Goal: Transaction & Acquisition: Obtain resource

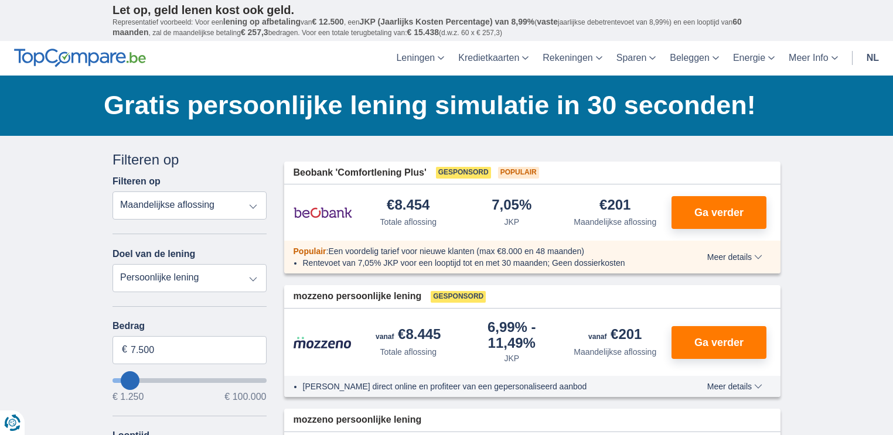
click at [253, 278] on select "Persoonlijke lening Auto Moto / fiets Mobilhome / caravan Renovatie Energie Sch…" at bounding box center [189, 278] width 154 height 28
click at [252, 204] on select "Totale aflossing JKP Maandelijkse aflossing" at bounding box center [189, 206] width 154 height 28
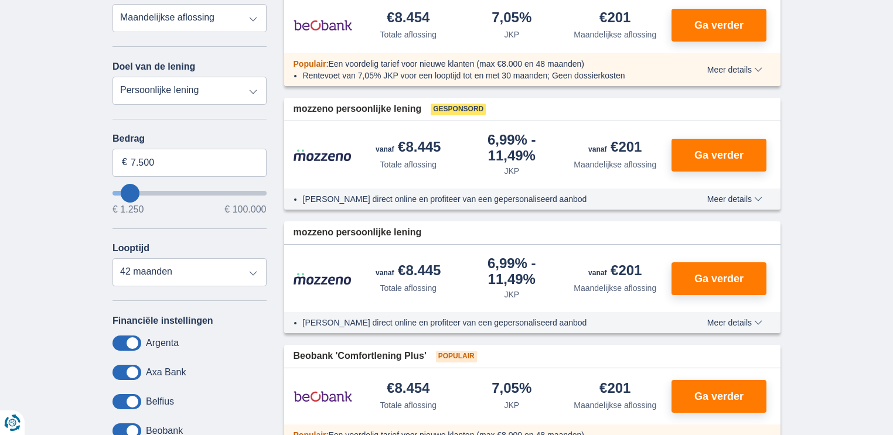
scroll to position [234, 0]
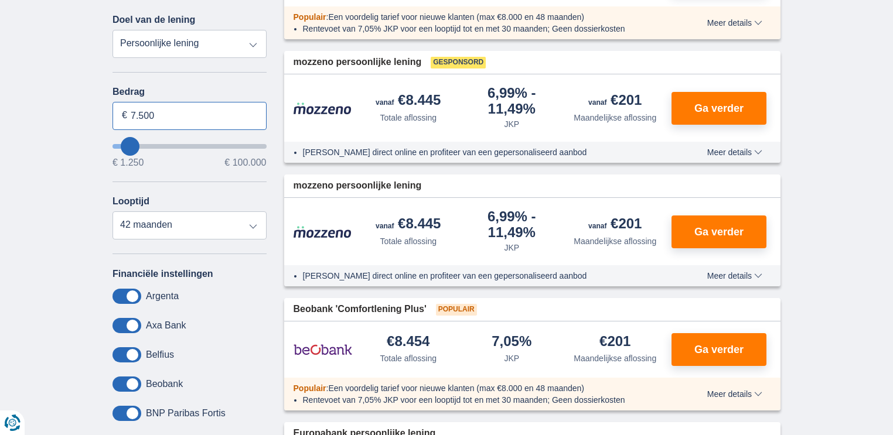
click at [164, 114] on input "7.500" at bounding box center [189, 116] width 154 height 28
type input "7"
type input "23.000"
type input "23250"
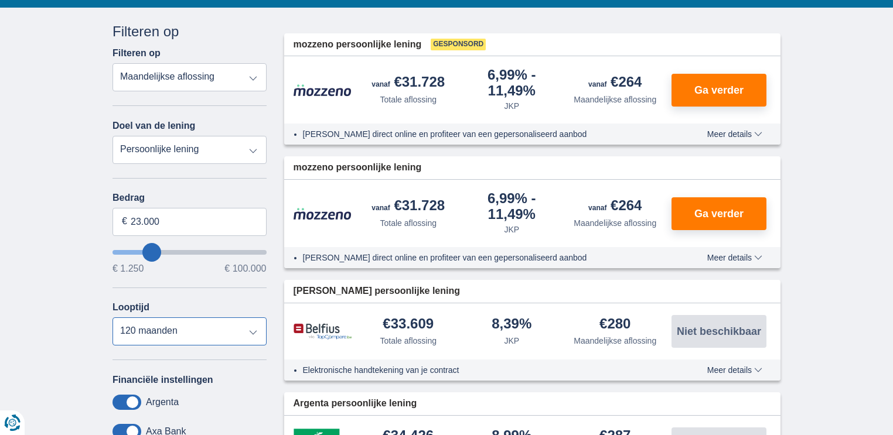
scroll to position [141, 0]
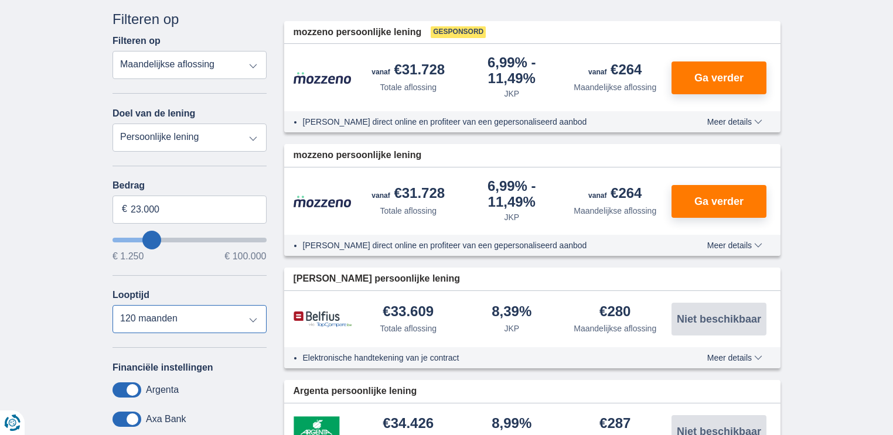
click at [249, 319] on select "12 maanden 18 maanden 24 maanden 30 maanden 36 maanden 42 maanden 48 maanden 60…" at bounding box center [189, 319] width 154 height 28
select select "60"
click at [112, 305] on select "12 maanden 18 maanden 24 maanden 30 maanden 36 maanden 42 maanden 48 maanden 60…" at bounding box center [189, 319] width 154 height 28
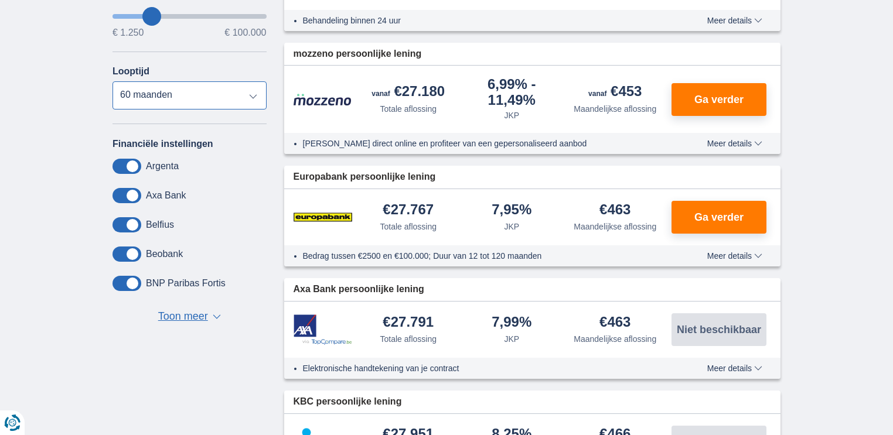
scroll to position [375, 0]
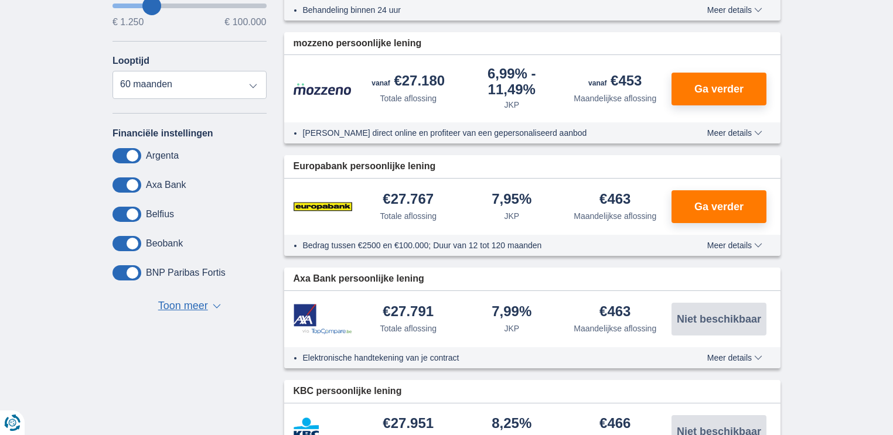
click at [129, 155] on span at bounding box center [126, 155] width 29 height 15
click at [0, 0] on input "checkbox" at bounding box center [0, 0] width 0 height 0
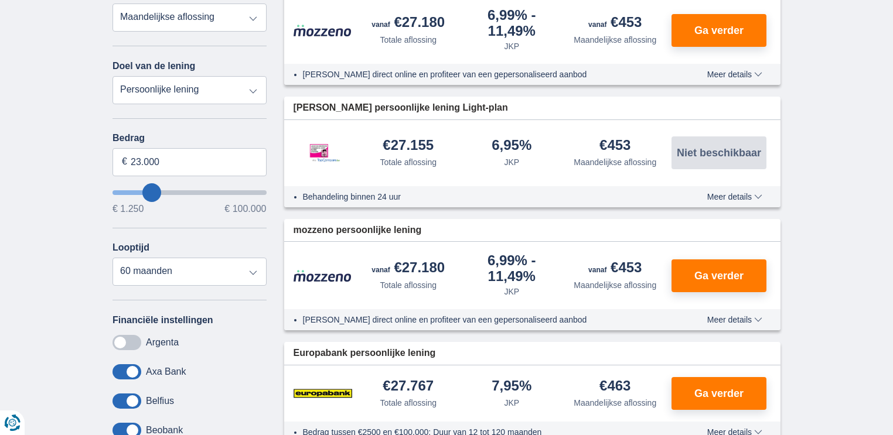
scroll to position [187, 0]
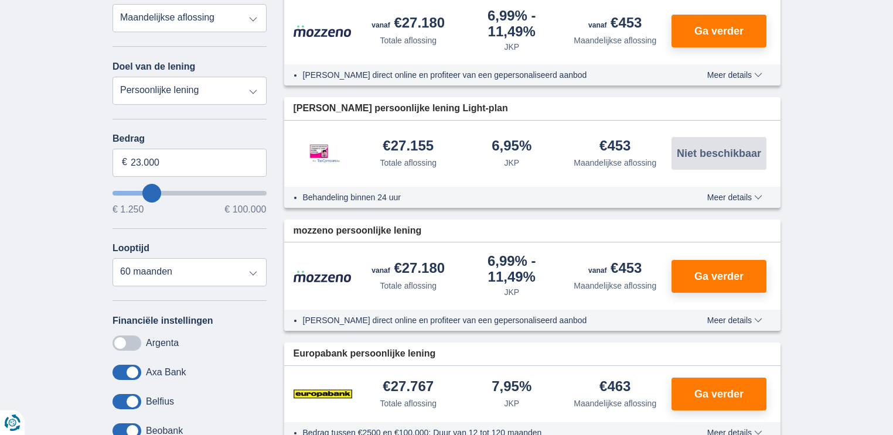
type input "24.250"
type input "24250"
select select "120"
type input "25250"
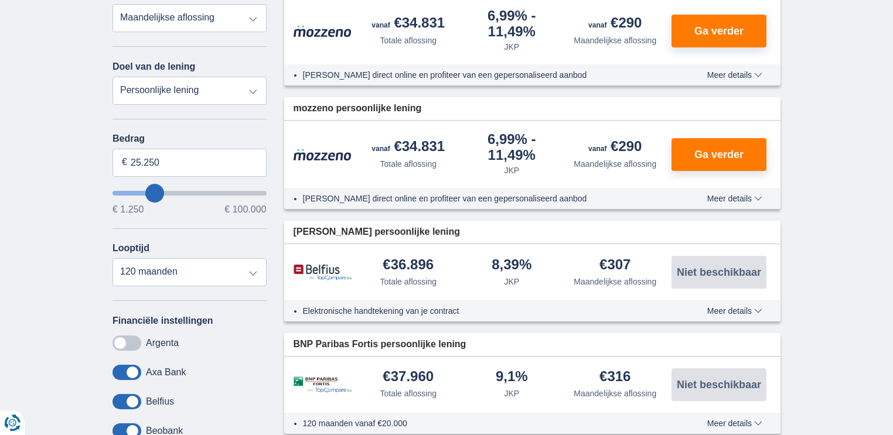
type input "24.250"
type input "24250"
type input "23.250"
type input "22250"
type input "24.250"
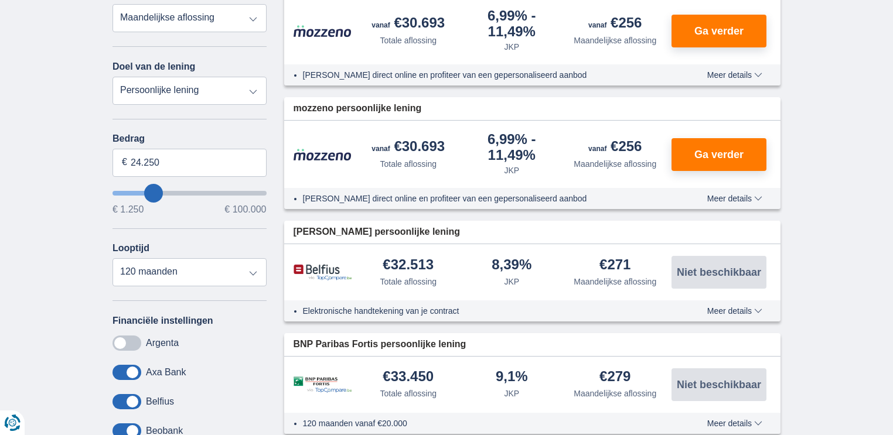
type input "25250"
type input "25.250"
drag, startPoint x: 251, startPoint y: 272, endPoint x: 236, endPoint y: 267, distance: 15.6
click at [239, 268] on select "12 maanden 18 maanden 24 maanden 30 maanden 36 maanden 42 maanden 48 maanden 60…" at bounding box center [189, 272] width 154 height 28
select select "60"
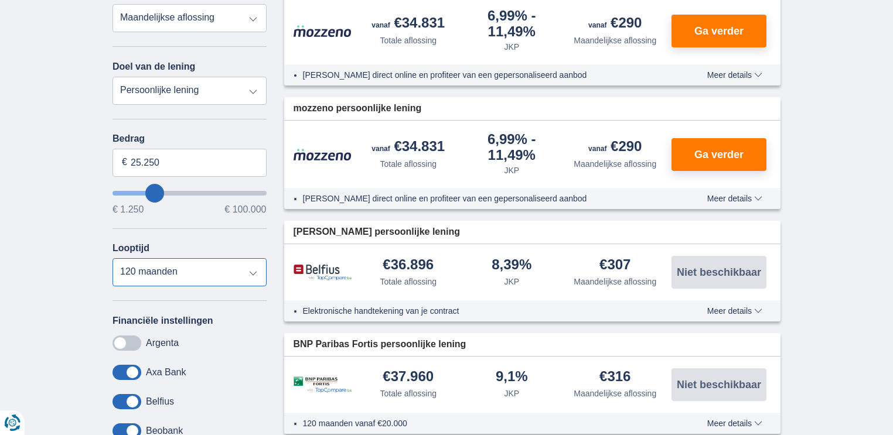
click at [112, 258] on select "12 maanden 18 maanden 24 maanden 30 maanden 36 maanden 42 maanden 48 maanden 60…" at bounding box center [189, 272] width 154 height 28
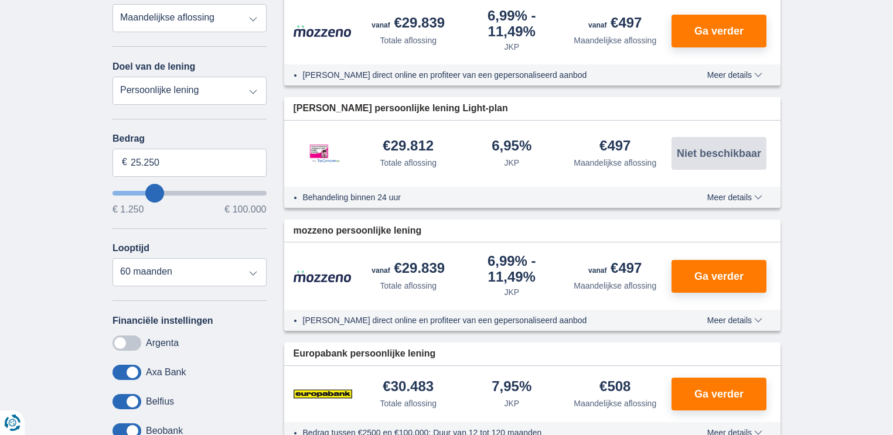
click at [120, 339] on span at bounding box center [126, 343] width 29 height 15
click at [0, 0] on input "checkbox" at bounding box center [0, 0] width 0 height 0
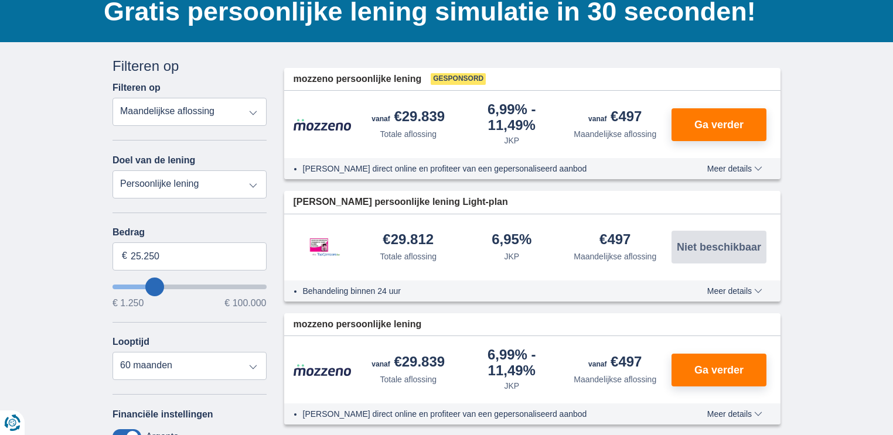
scroll to position [0, 0]
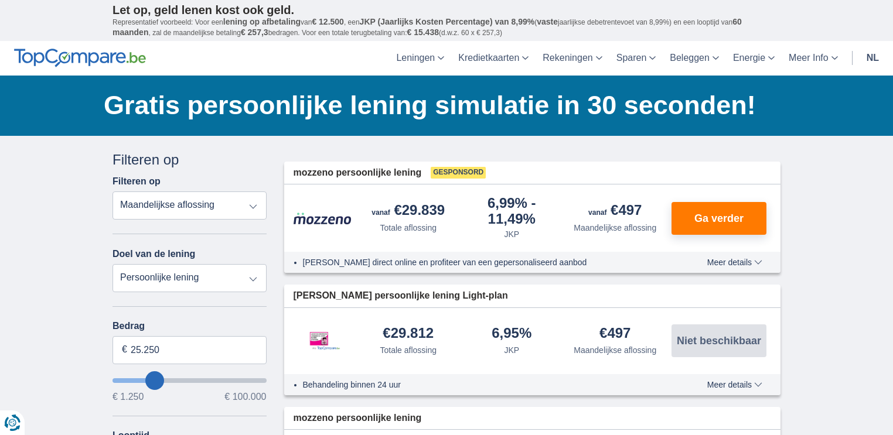
click at [251, 276] on select "Persoonlijke lening Auto Moto / fiets Mobilhome / caravan Renovatie Energie Sch…" at bounding box center [189, 278] width 154 height 28
